Goal: Transaction & Acquisition: Obtain resource

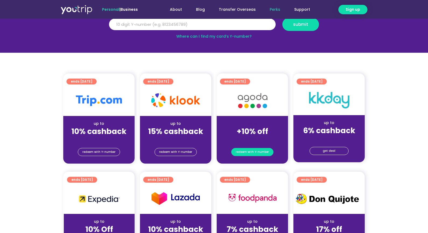
click at [242, 151] on span "redeem with Y-number" at bounding box center [252, 152] width 33 height 8
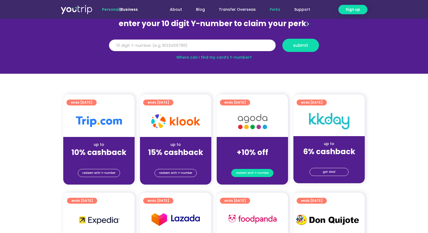
scroll to position [59, 0]
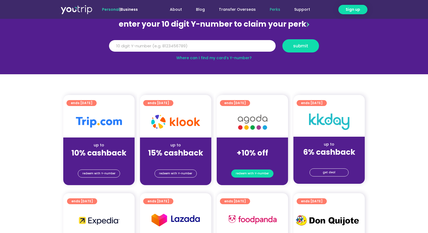
click at [243, 174] on span "redeem with Y-number" at bounding box center [252, 174] width 33 height 8
click at [251, 175] on span "redeem with Y-number" at bounding box center [252, 174] width 33 height 8
click at [163, 51] on input "Y Number" at bounding box center [192, 46] width 167 height 12
click at [164, 47] on input "Y Number" at bounding box center [192, 46] width 167 height 12
paste input "8146922837"
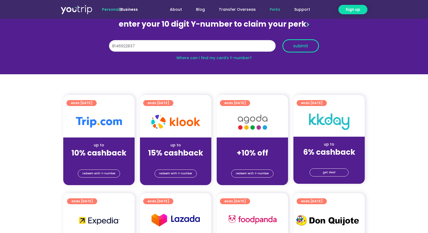
type input "8146922837"
click at [302, 49] on button "submit" at bounding box center [301, 45] width 37 height 13
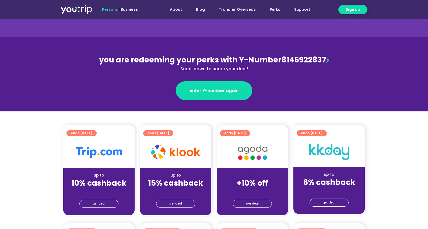
scroll to position [81, 0]
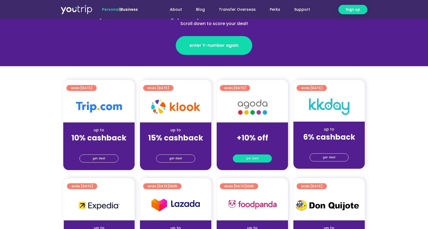
click at [252, 158] on span "get deal" at bounding box center [252, 159] width 13 height 8
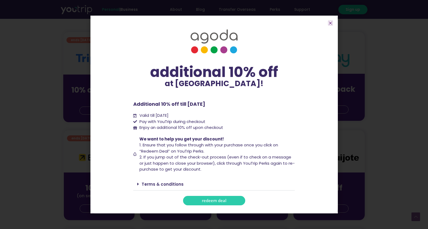
scroll to position [135, 0]
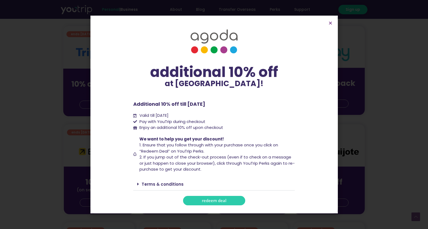
drag, startPoint x: 138, startPoint y: 185, endPoint x: 143, endPoint y: 180, distance: 7.0
click at [138, 185] on icon at bounding box center [138, 184] width 2 height 4
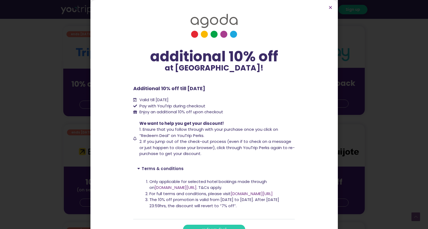
scroll to position [9, 0]
